Goal: Information Seeking & Learning: Stay updated

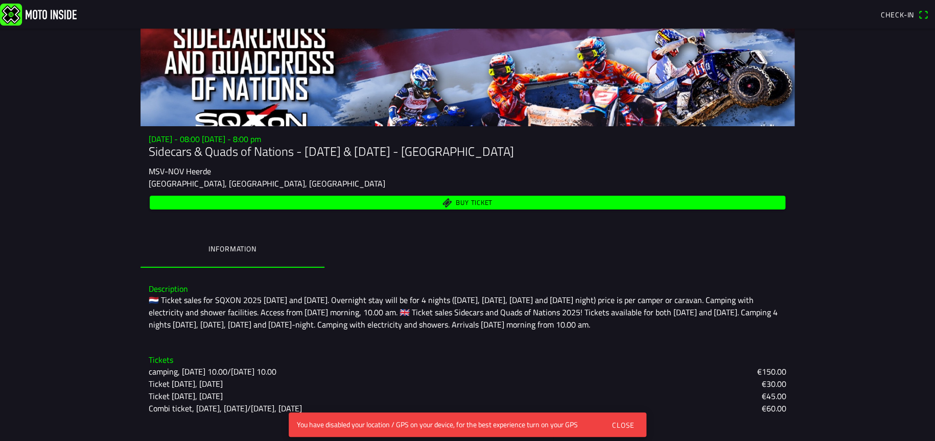
scroll to position [93, 0]
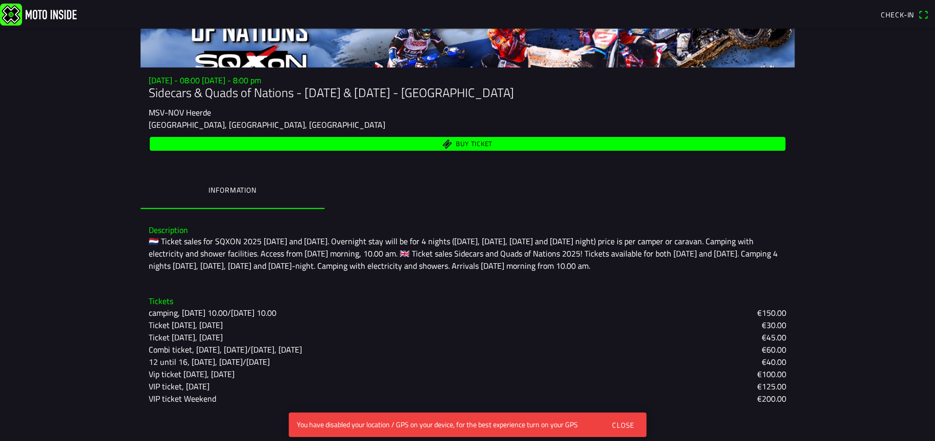
click at [625, 423] on div "Close" at bounding box center [623, 424] width 22 height 11
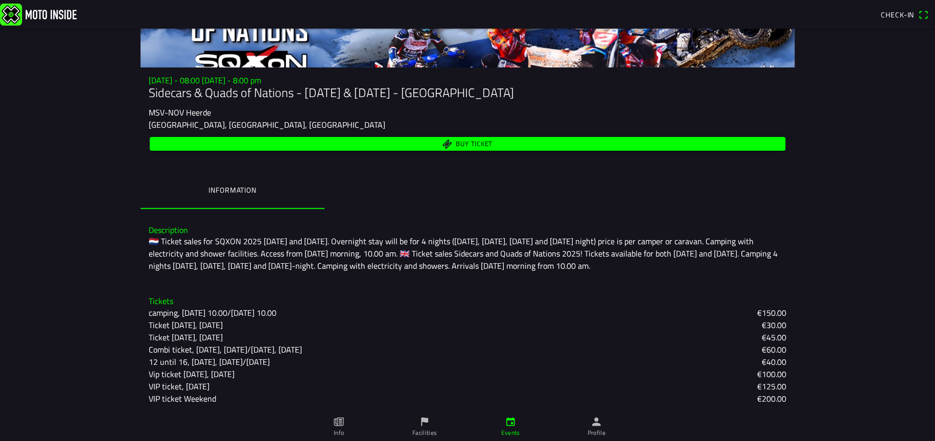
click at [341, 429] on font "Info" at bounding box center [339, 433] width 10 height 10
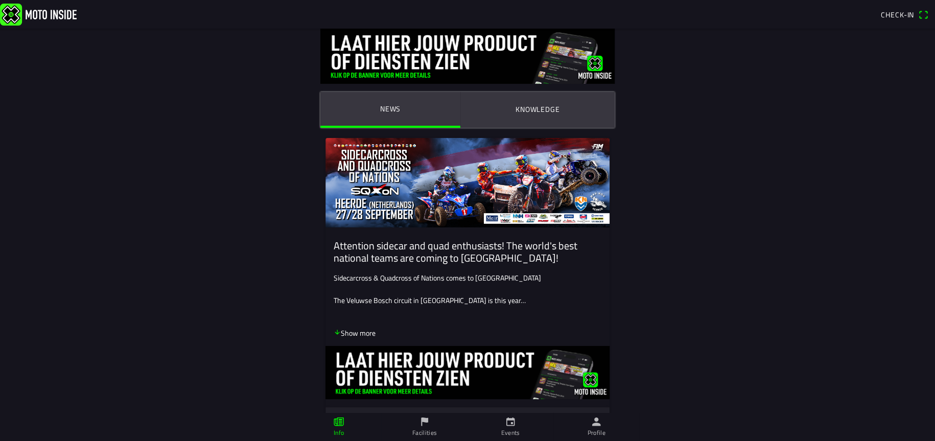
click at [533, 114] on ion-label "Knowledge" at bounding box center [537, 109] width 44 height 11
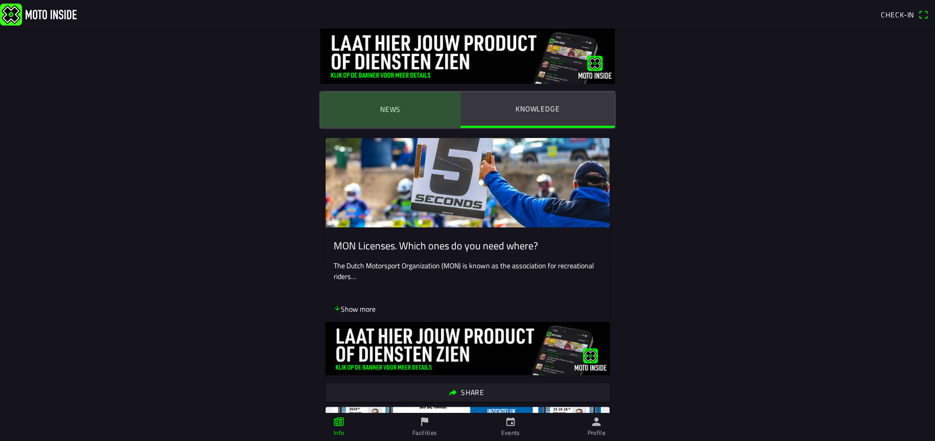
click at [390, 110] on ion-label "News" at bounding box center [390, 109] width 20 height 11
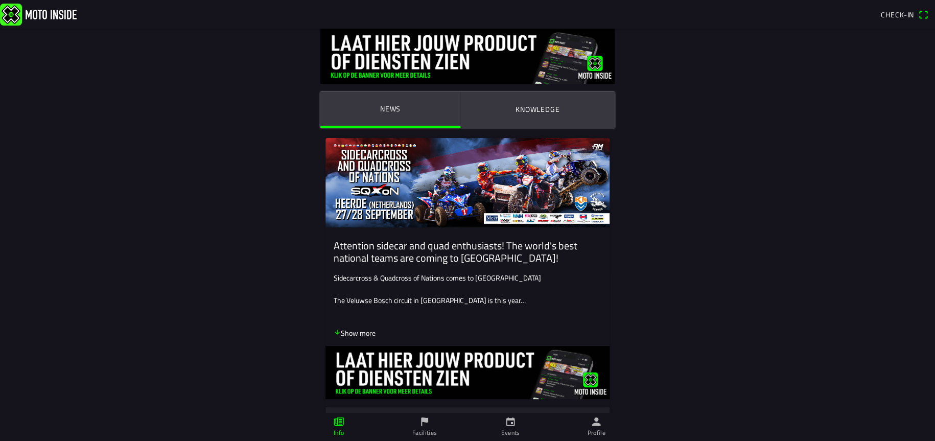
click at [362, 330] on font "Show more" at bounding box center [358, 332] width 35 height 11
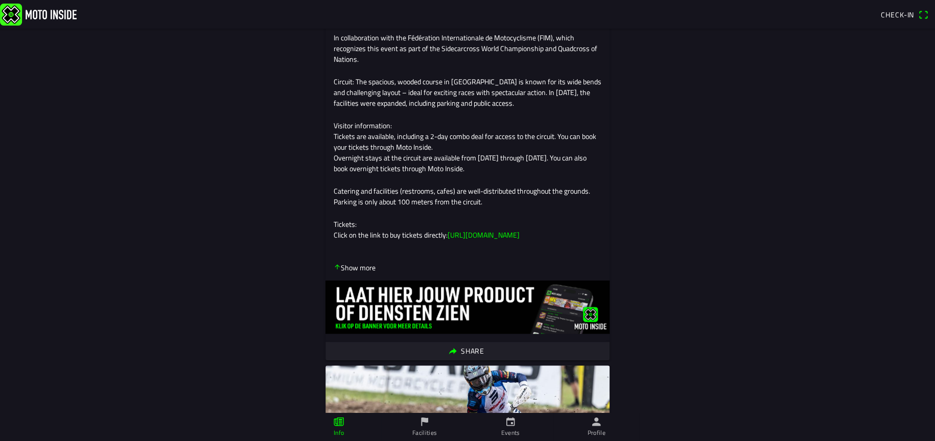
scroll to position [153, 0]
